Goal: Browse casually: Explore the website without a specific task or goal

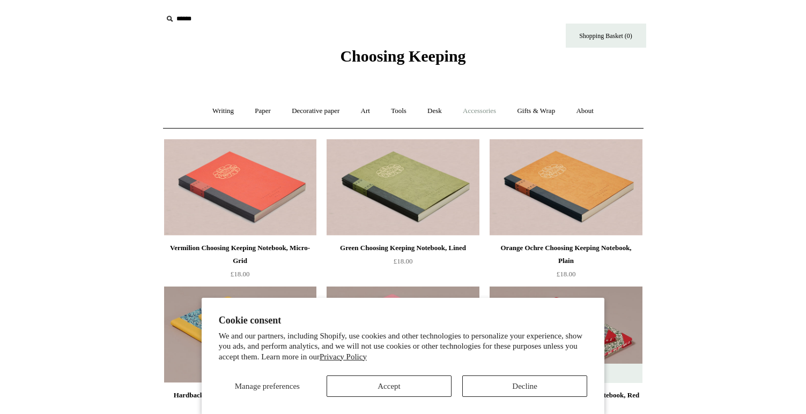
click at [474, 113] on link "Accessories +" at bounding box center [479, 111] width 53 height 28
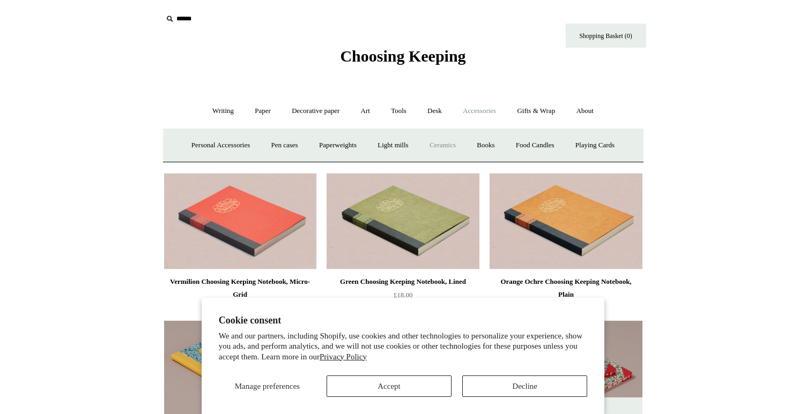
click at [451, 142] on link "Ceramics +" at bounding box center [443, 145] width 46 height 28
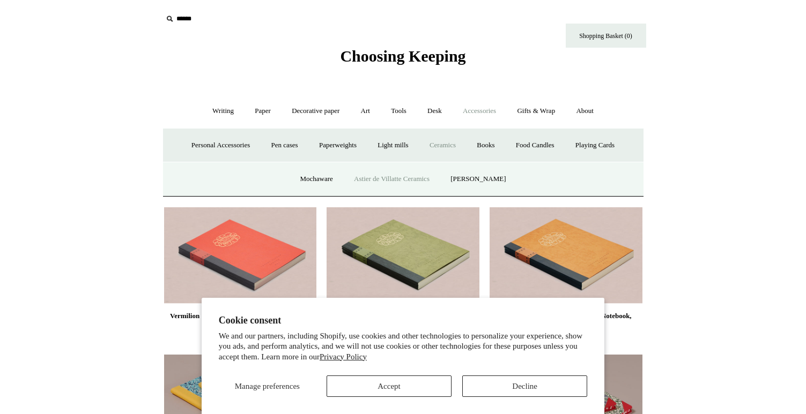
click at [404, 178] on link "Astier de Villatte Ceramics" at bounding box center [391, 179] width 95 height 28
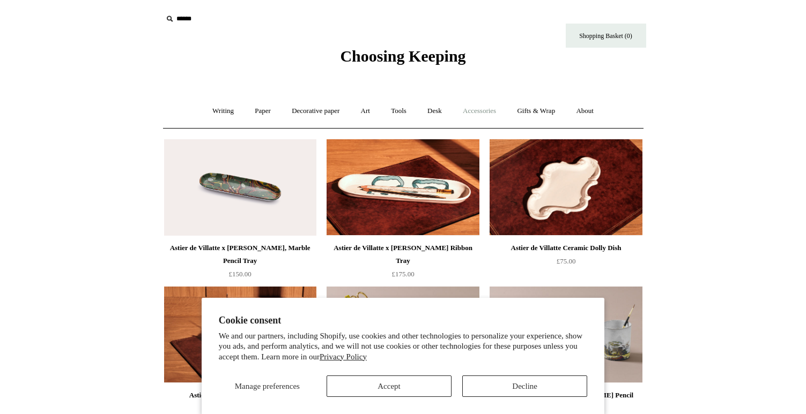
click at [479, 116] on link "Accessories +" at bounding box center [479, 111] width 53 height 28
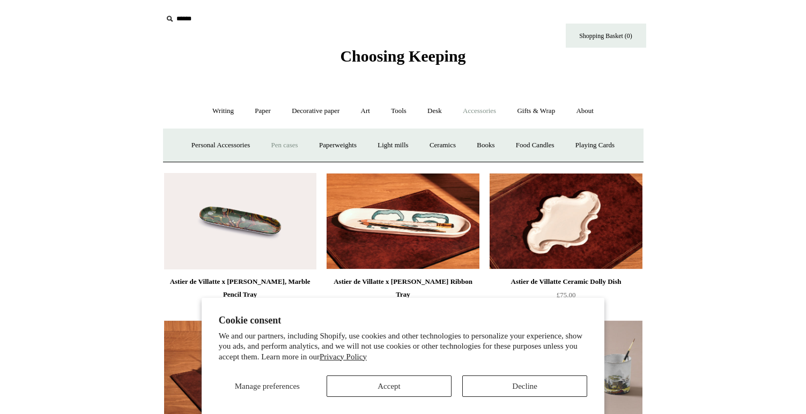
click at [279, 147] on link "Pen cases" at bounding box center [284, 145] width 46 height 28
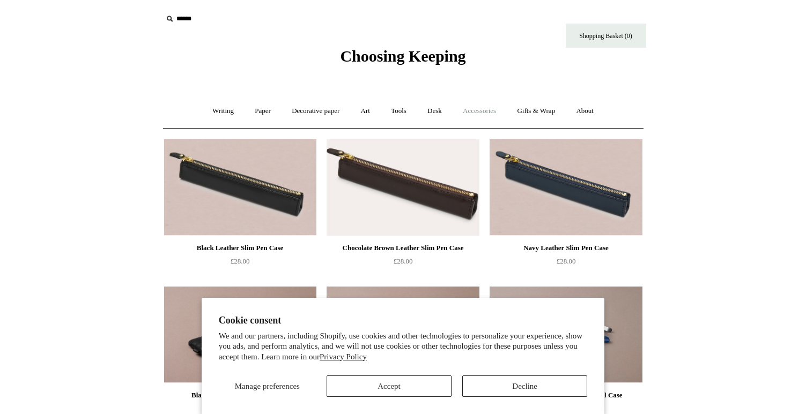
click at [476, 108] on link "Accessories +" at bounding box center [479, 111] width 53 height 28
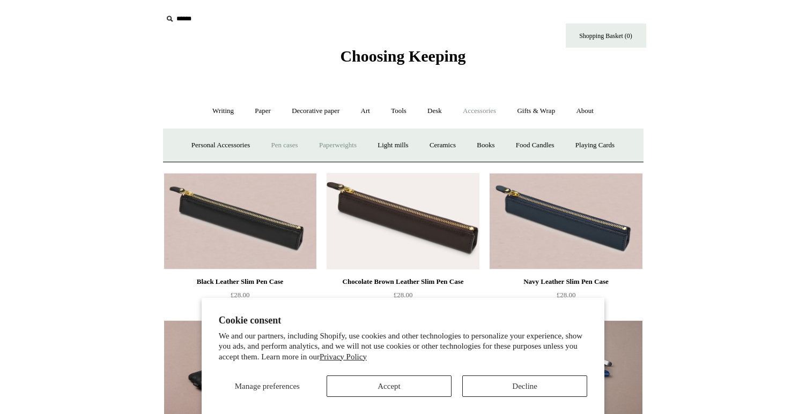
click at [347, 147] on link "Paperweights +" at bounding box center [337, 145] width 57 height 28
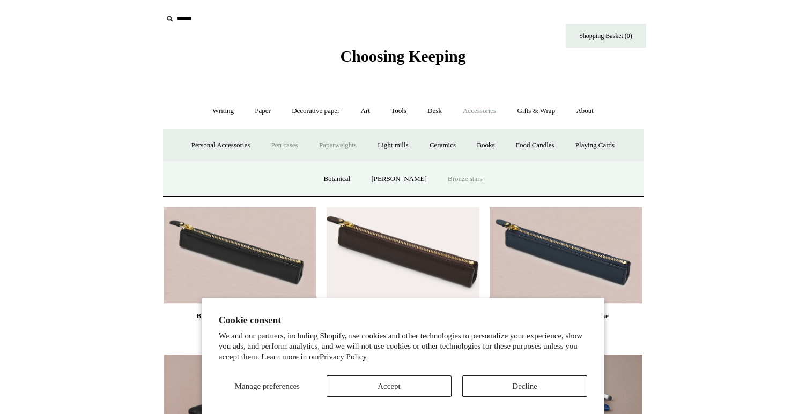
click at [454, 177] on link "Bronze stars" at bounding box center [465, 179] width 54 height 28
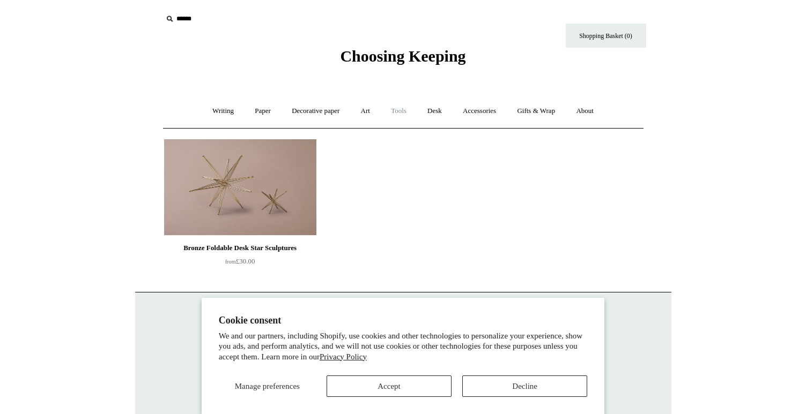
click at [407, 113] on link "Tools +" at bounding box center [398, 111] width 35 height 28
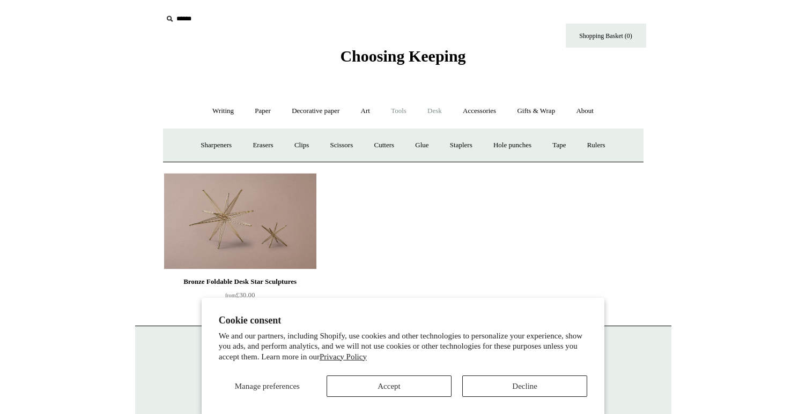
click at [434, 115] on link "Desk +" at bounding box center [435, 111] width 34 height 28
click at [501, 112] on link "Accessories +" at bounding box center [479, 111] width 53 height 28
click at [344, 148] on link "Paperweights +" at bounding box center [337, 145] width 57 height 28
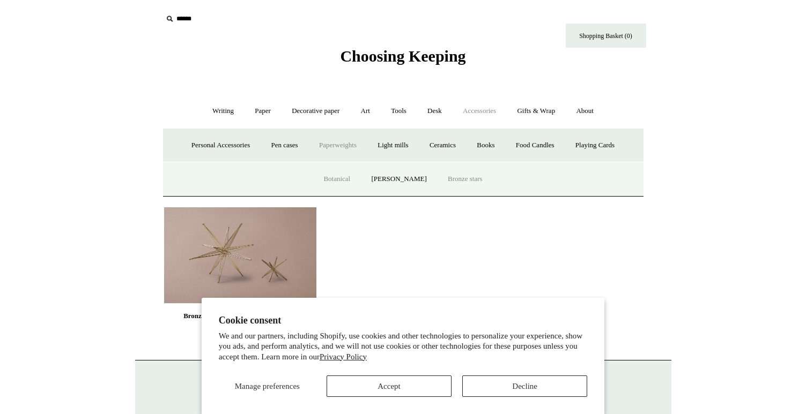
click at [355, 180] on link "Botanical" at bounding box center [337, 179] width 46 height 28
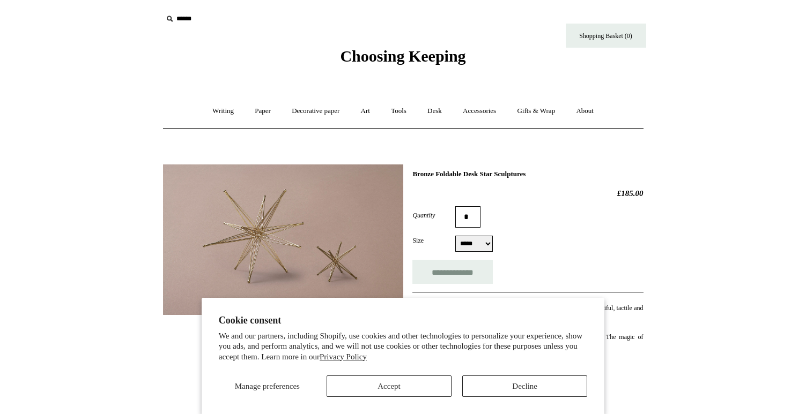
select select "*****"
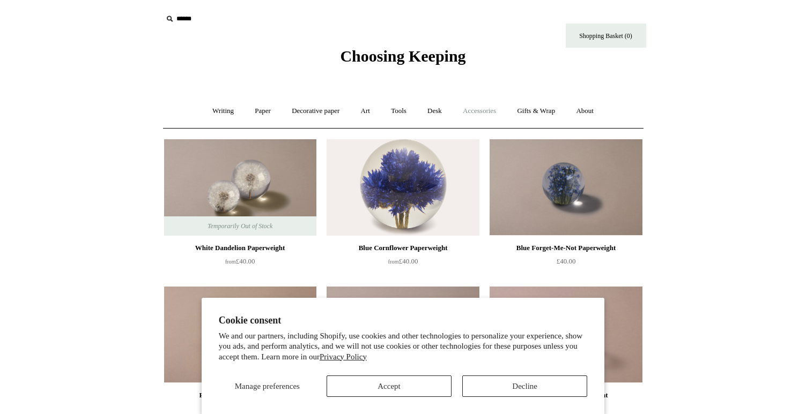
click at [470, 109] on link "Accessories +" at bounding box center [479, 111] width 53 height 28
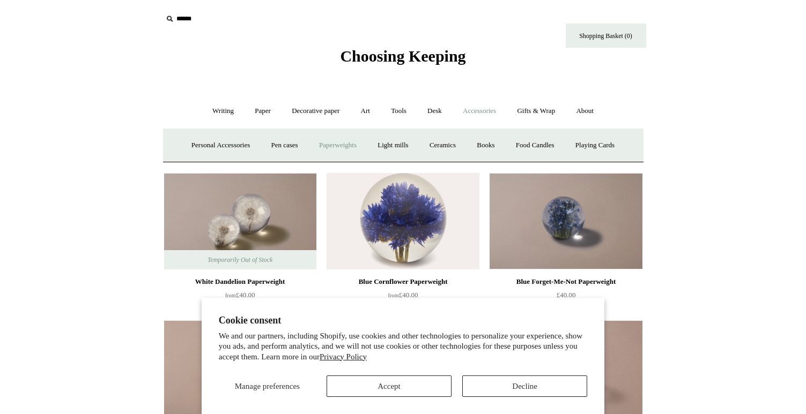
click at [353, 147] on link "Paperweights +" at bounding box center [337, 145] width 57 height 28
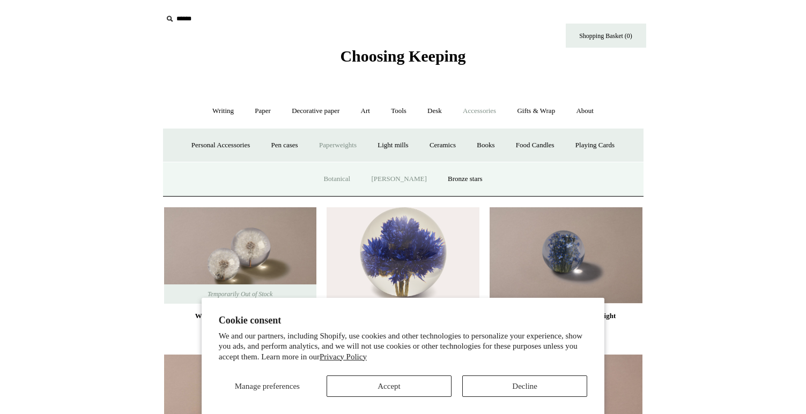
click at [389, 172] on link "[PERSON_NAME]" at bounding box center [398, 179] width 75 height 28
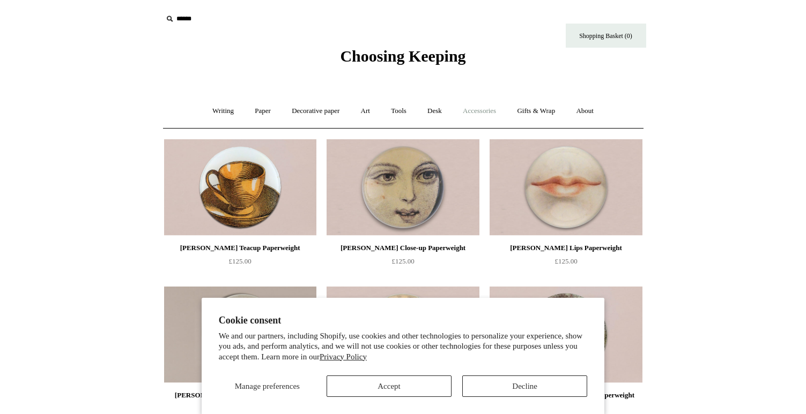
click at [500, 111] on link "Accessories +" at bounding box center [479, 111] width 53 height 28
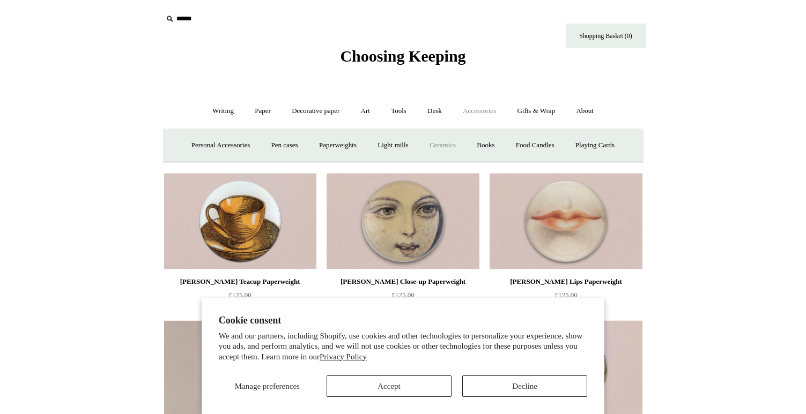
click at [429, 150] on link "Ceramics +" at bounding box center [443, 145] width 46 height 28
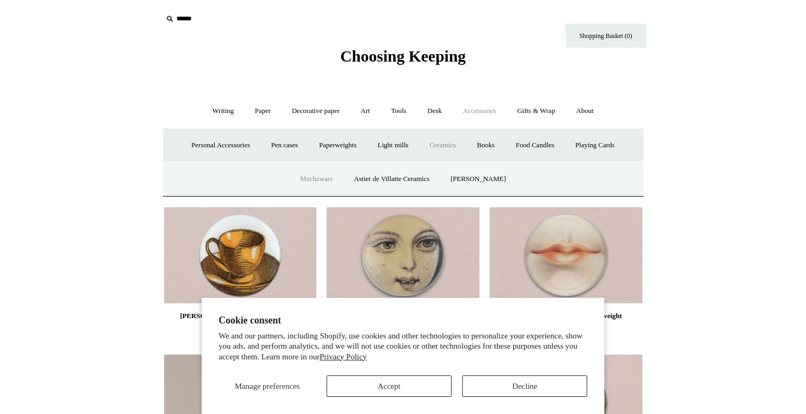
click at [326, 184] on link "Mochaware" at bounding box center [316, 179] width 52 height 28
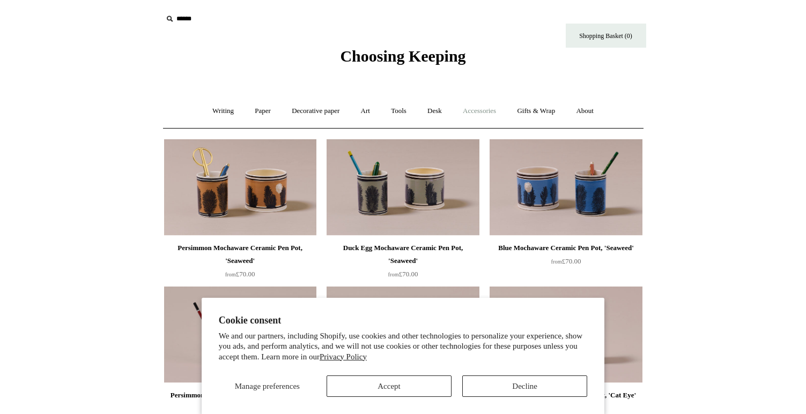
click at [478, 113] on link "Accessories +" at bounding box center [479, 111] width 53 height 28
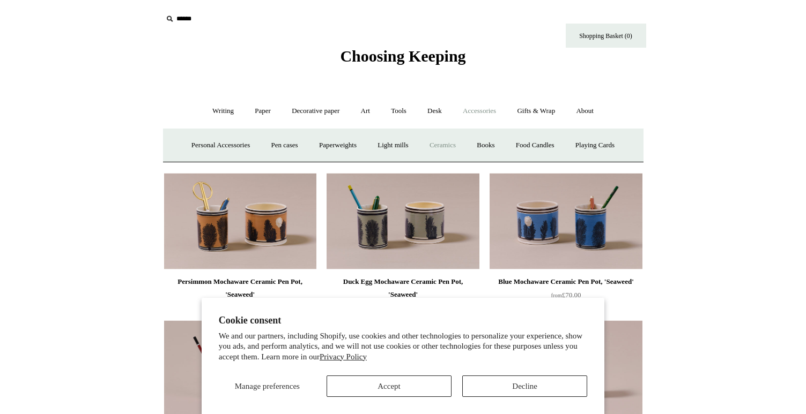
click at [434, 142] on link "Ceramics +" at bounding box center [443, 145] width 46 height 28
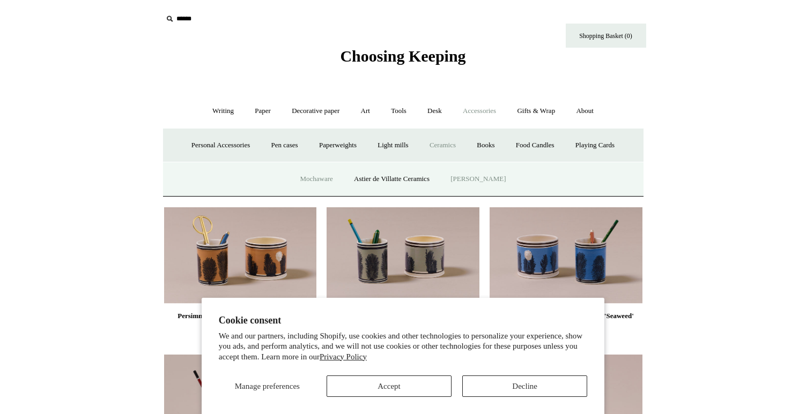
click at [484, 181] on link "[PERSON_NAME]" at bounding box center [478, 179] width 75 height 28
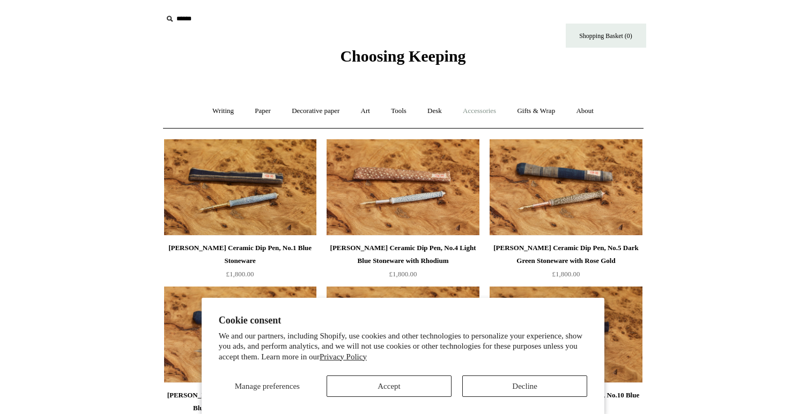
click at [476, 107] on link "Accessories +" at bounding box center [479, 111] width 53 height 28
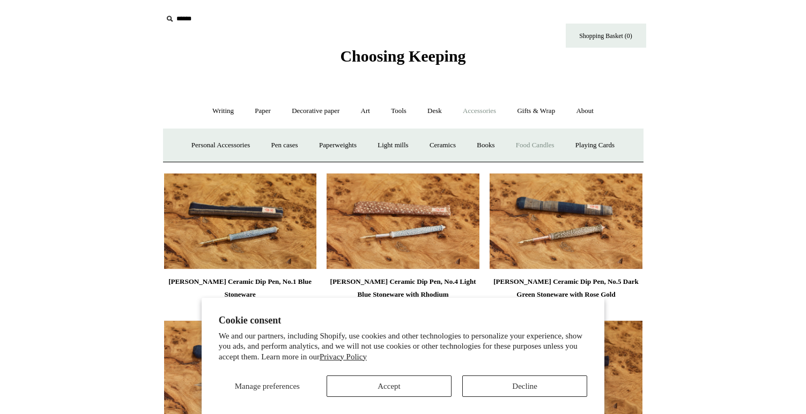
click at [532, 148] on link "Food Candles" at bounding box center [535, 145] width 58 height 28
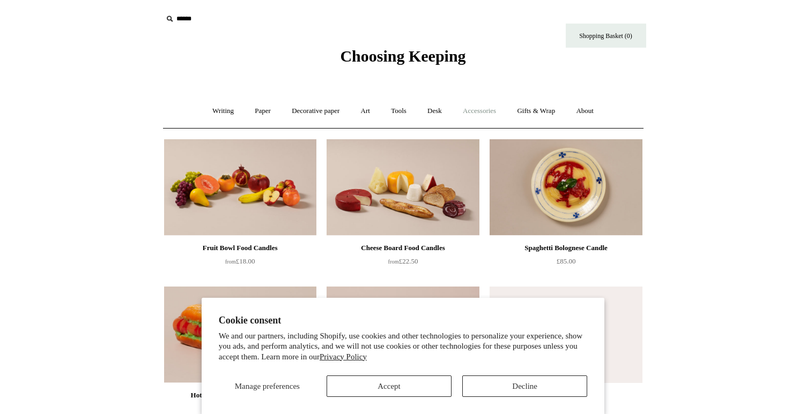
click at [483, 114] on link "Accessories +" at bounding box center [479, 111] width 53 height 28
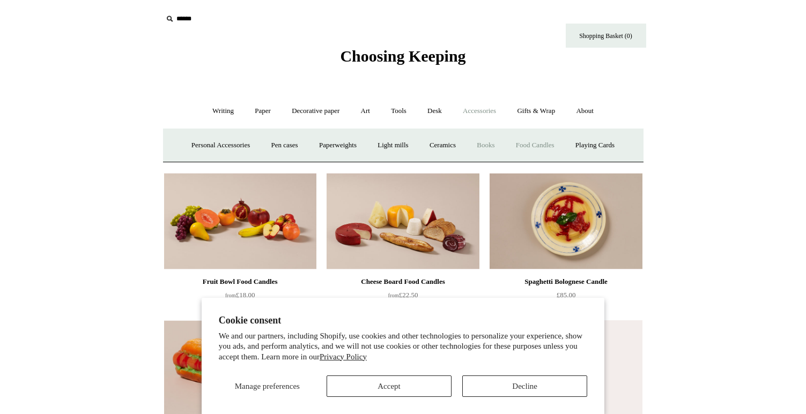
click at [490, 143] on link "Books" at bounding box center [485, 145] width 37 height 28
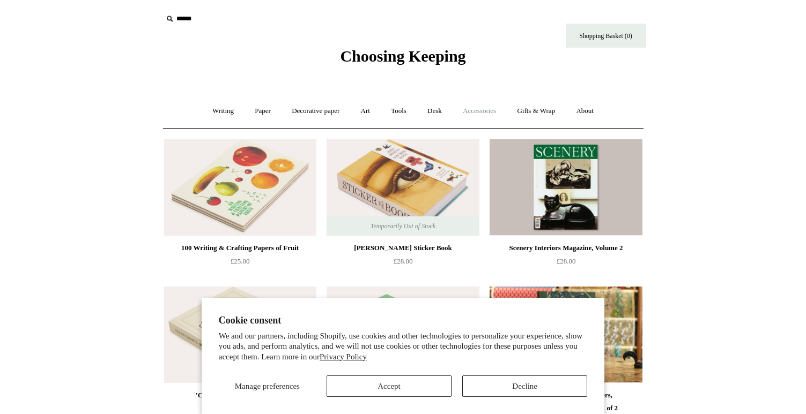
click at [485, 115] on link "Accessories +" at bounding box center [479, 111] width 53 height 28
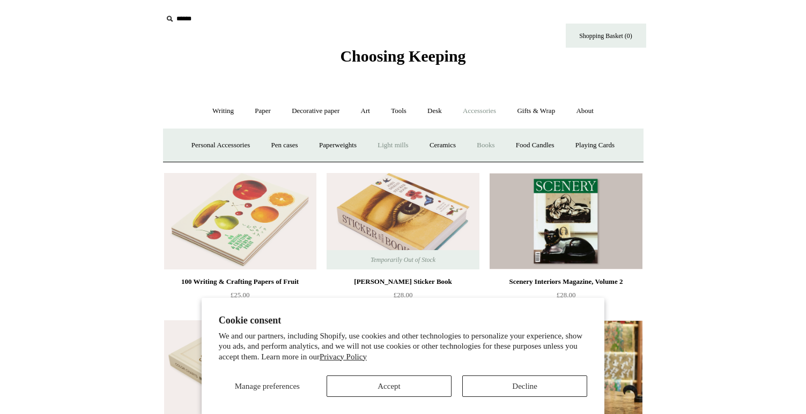
click at [401, 147] on link "Light mills" at bounding box center [393, 145] width 50 height 28
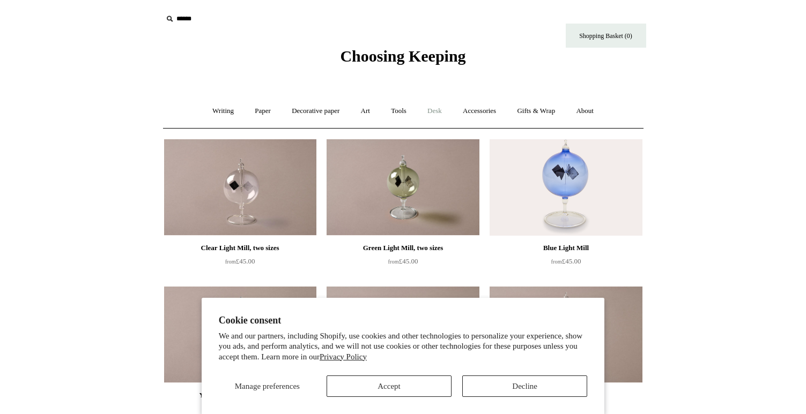
click at [443, 116] on link "Desk +" at bounding box center [435, 111] width 34 height 28
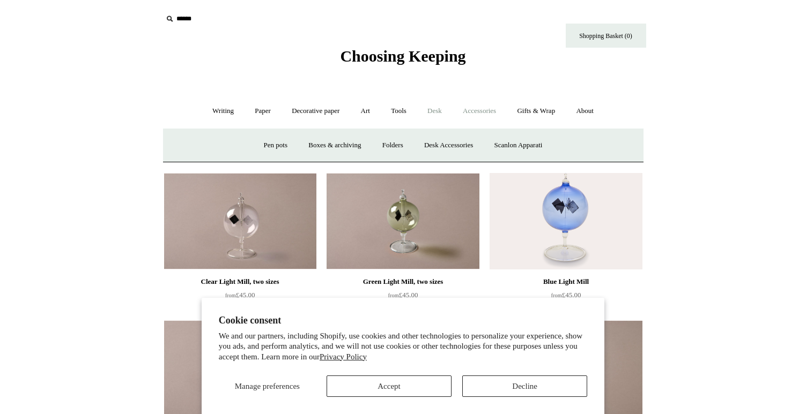
click at [487, 117] on link "Accessories +" at bounding box center [479, 111] width 53 height 28
click at [217, 143] on link "Personal Accessories +" at bounding box center [221, 145] width 78 height 28
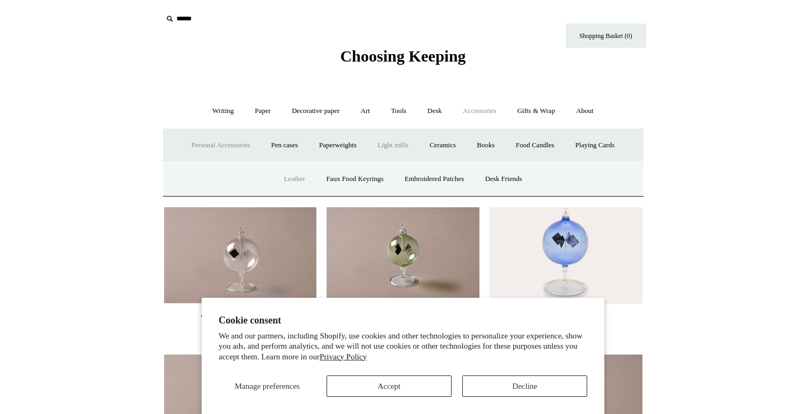
click at [283, 178] on link "Leather" at bounding box center [294, 179] width 41 height 28
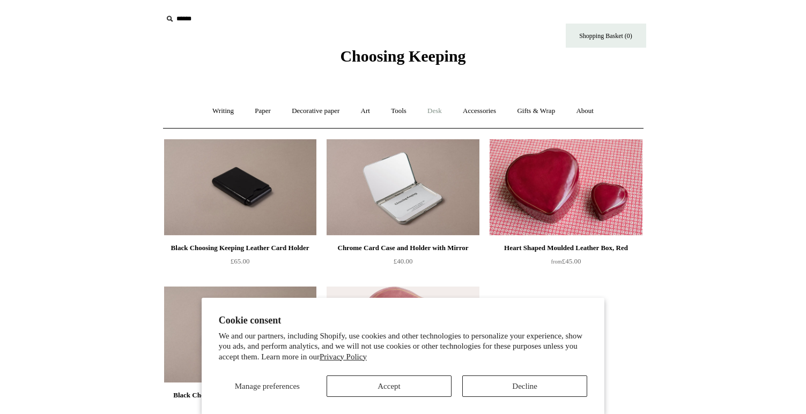
click at [430, 110] on link "Desk +" at bounding box center [435, 111] width 34 height 28
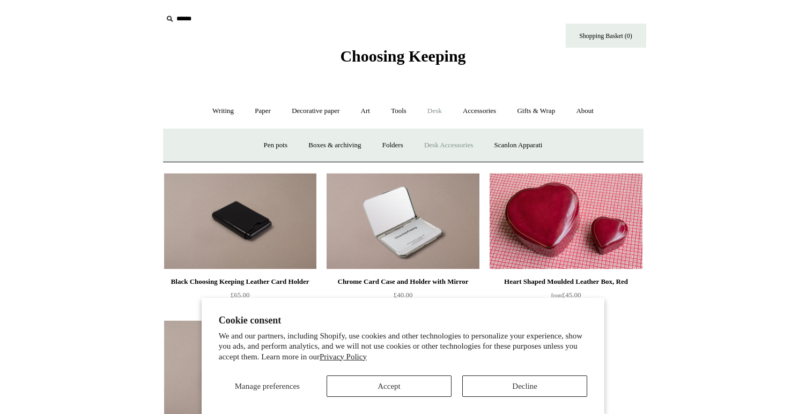
click at [446, 146] on link "Desk Accessories" at bounding box center [448, 145] width 68 height 28
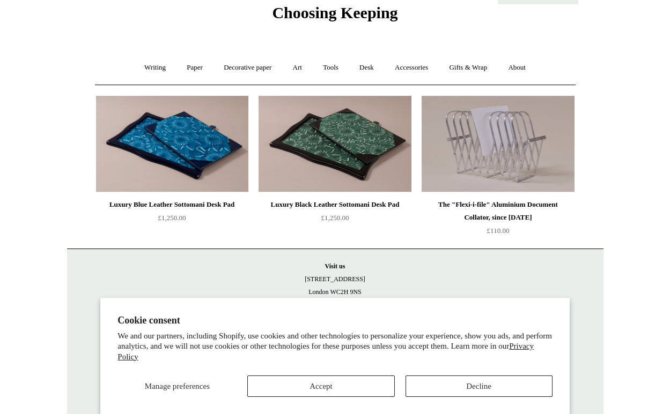
scroll to position [46, 0]
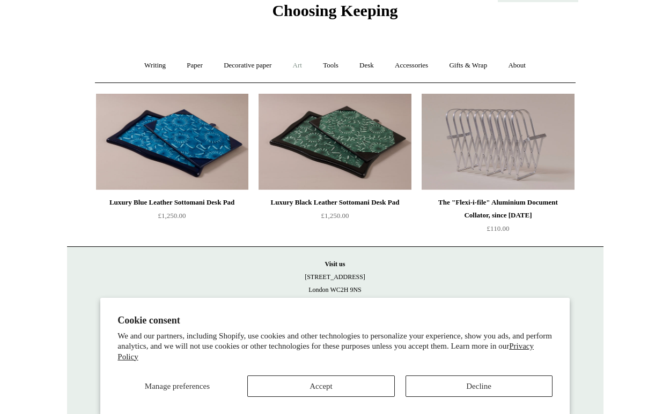
click at [300, 69] on link "Art +" at bounding box center [297, 65] width 28 height 28
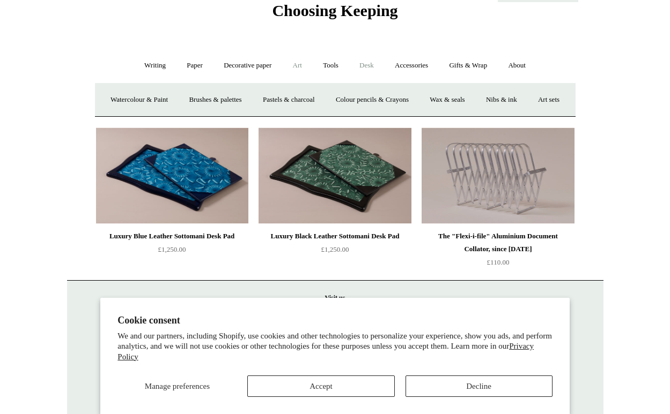
click at [374, 68] on link "Desk +" at bounding box center [367, 65] width 34 height 28
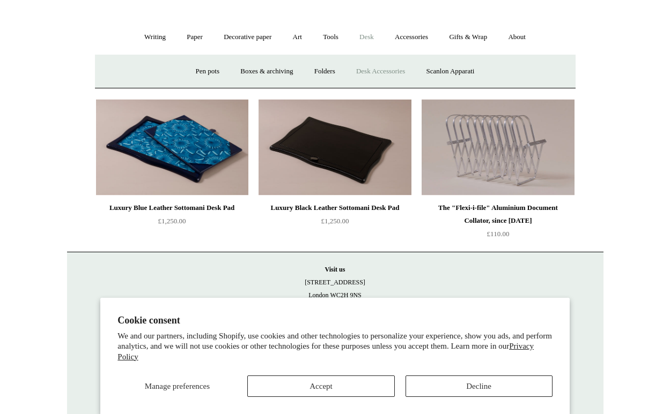
scroll to position [79, 0]
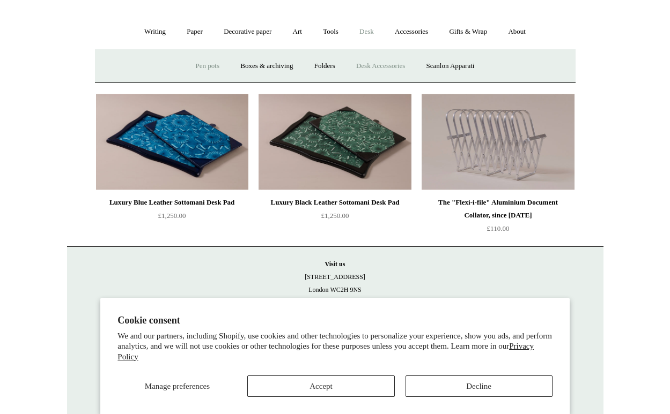
click at [212, 68] on link "Pen pots" at bounding box center [207, 66] width 43 height 28
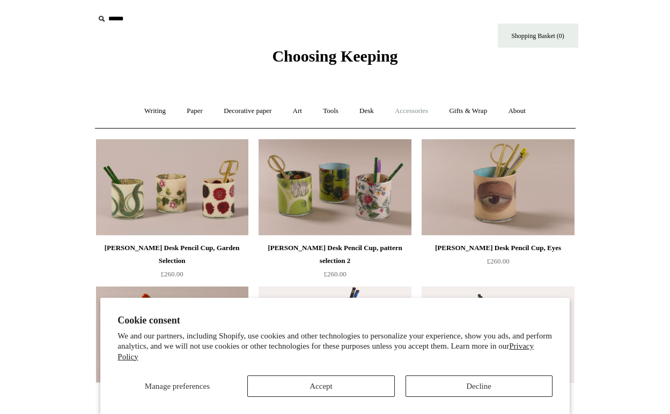
click at [405, 108] on link "Accessories +" at bounding box center [411, 111] width 53 height 28
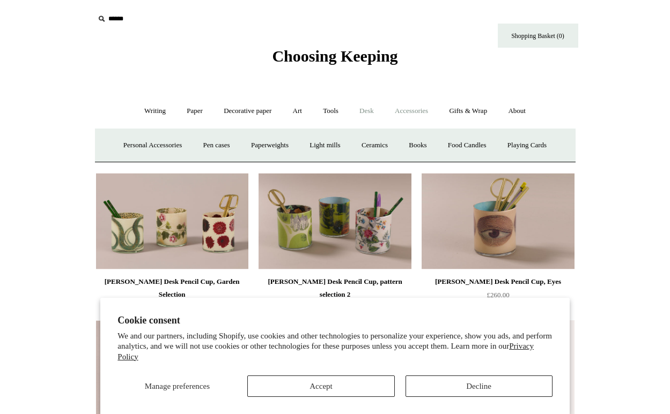
click at [367, 108] on link "Desk +" at bounding box center [367, 111] width 34 height 28
click at [290, 147] on link "Boxes & archiving" at bounding box center [267, 145] width 72 height 28
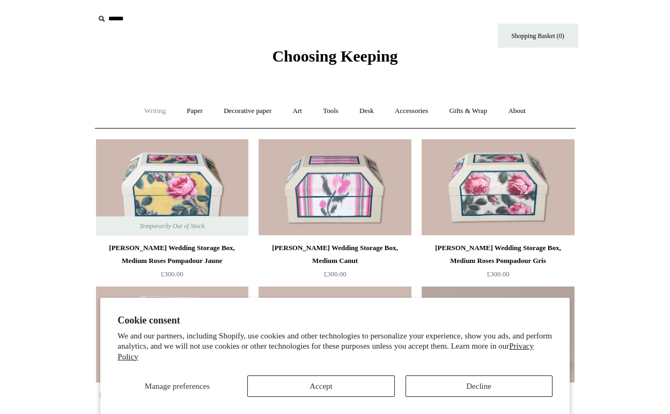
click at [147, 112] on link "Writing +" at bounding box center [155, 111] width 41 height 28
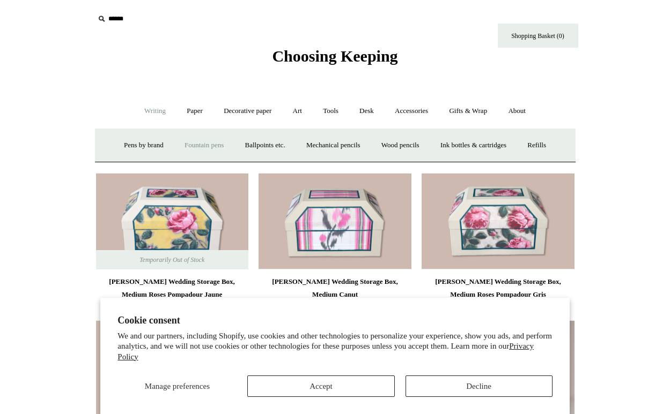
click at [192, 145] on link "Fountain pens +" at bounding box center [204, 145] width 58 height 28
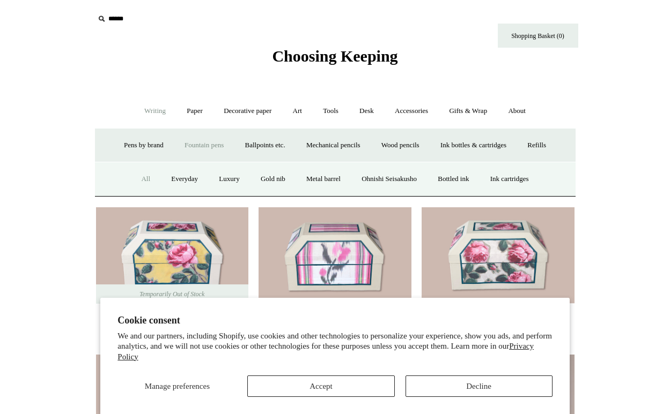
click at [136, 180] on link "All" at bounding box center [145, 179] width 28 height 28
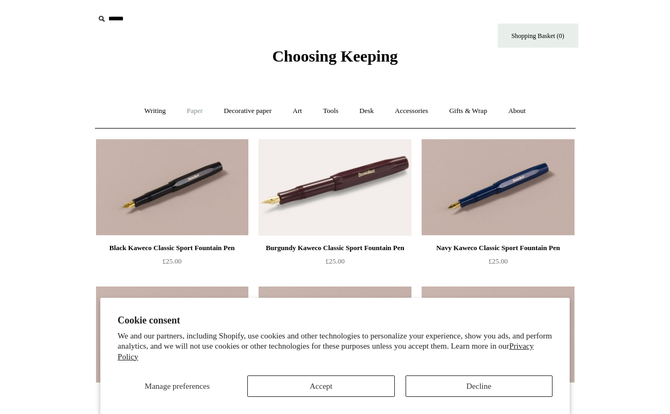
click at [186, 113] on link "Paper +" at bounding box center [194, 111] width 35 height 28
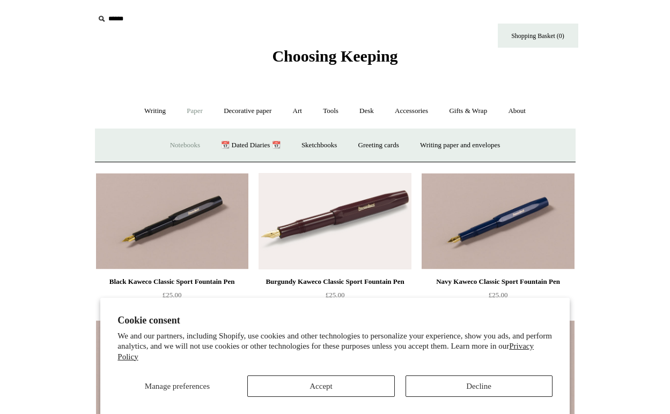
click at [181, 145] on link "Notebooks +" at bounding box center [184, 145] width 49 height 28
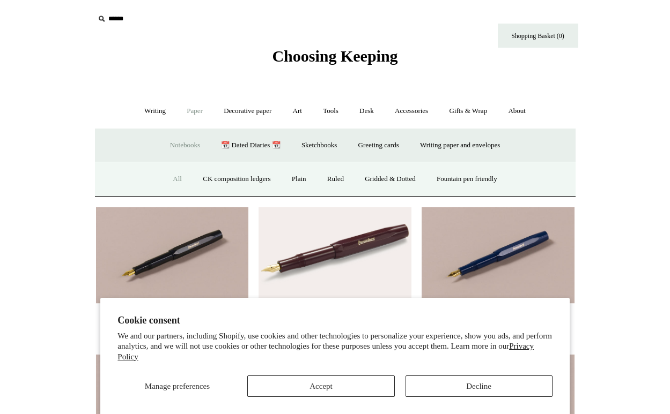
click at [173, 180] on link "All" at bounding box center [177, 179] width 28 height 28
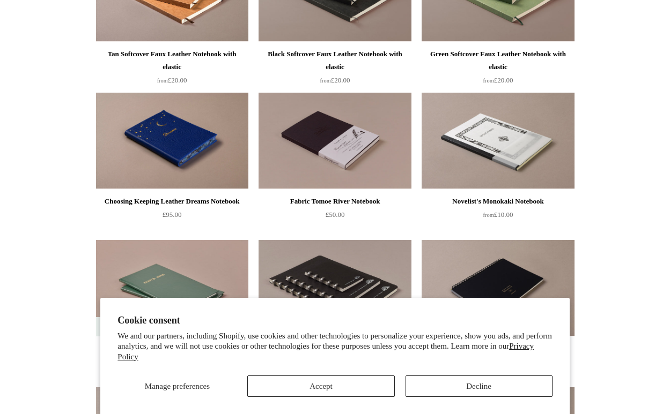
scroll to position [2831, 0]
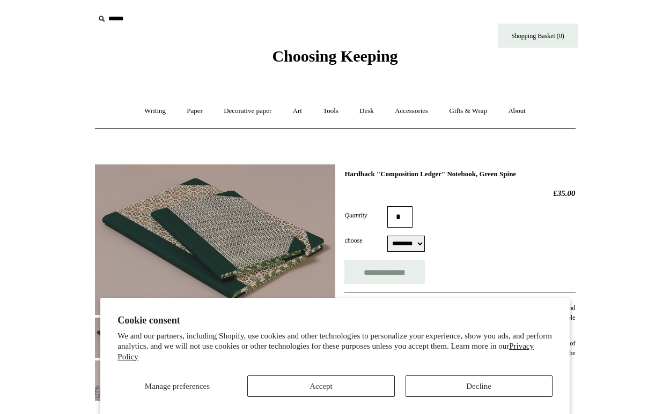
select select "********"
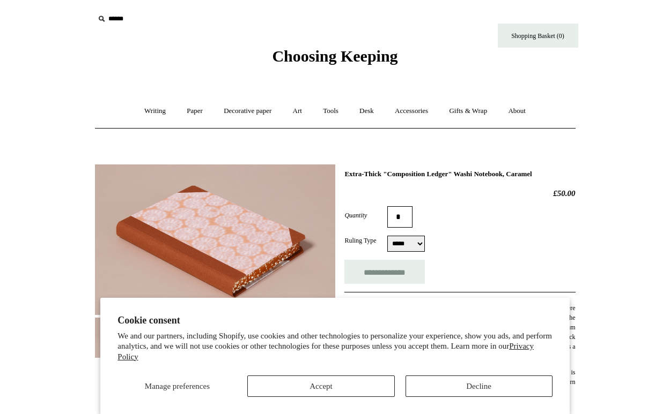
select select "*****"
